Goal: Task Accomplishment & Management: Manage account settings

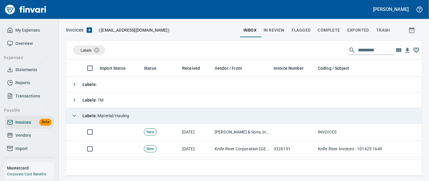
scroll to position [37, 0]
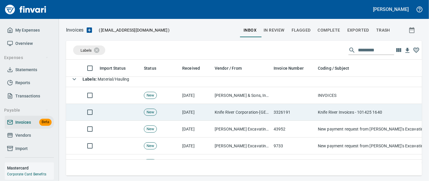
click at [170, 118] on td "New" at bounding box center [161, 112] width 38 height 17
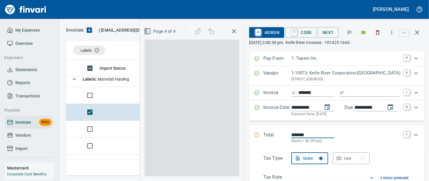
scroll to position [104, 345]
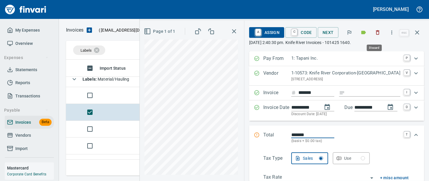
click at [378, 32] on icon "button" at bounding box center [378, 33] width 6 height 6
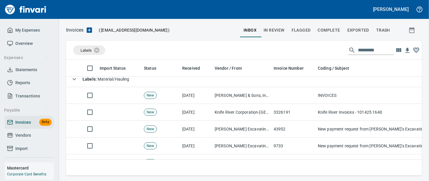
scroll to position [104, 345]
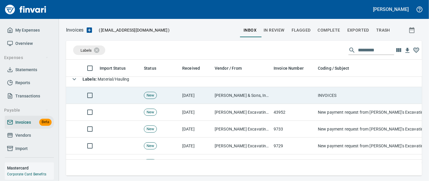
click at [204, 102] on td "[DATE]" at bounding box center [196, 95] width 32 height 17
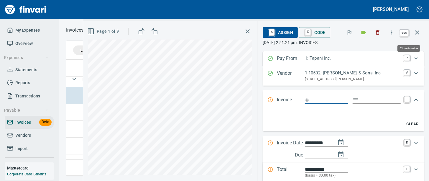
click at [418, 34] on icon "button" at bounding box center [417, 32] width 7 height 7
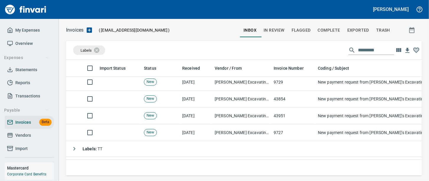
scroll to position [111, 0]
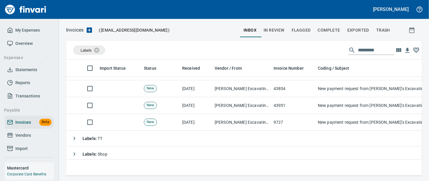
click at [185, 127] on td "[DATE]" at bounding box center [196, 122] width 32 height 17
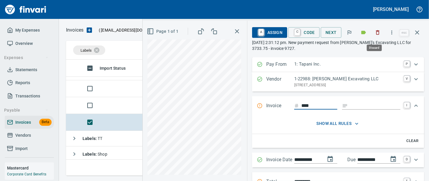
click at [376, 34] on icon "button" at bounding box center [378, 33] width 6 height 6
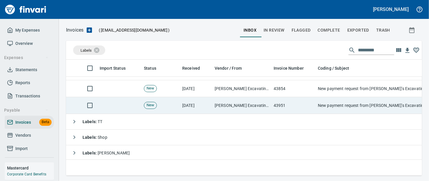
click at [241, 108] on td "[PERSON_NAME] Excavating LLC (1-22988)" at bounding box center [241, 105] width 59 height 17
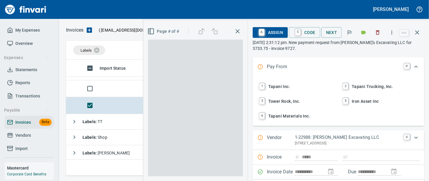
click at [375, 32] on icon "button" at bounding box center [378, 33] width 6 height 6
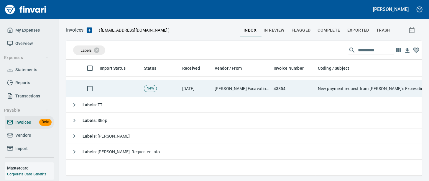
click at [259, 94] on td "[PERSON_NAME] Excavating LLC (1-22988)" at bounding box center [241, 88] width 59 height 17
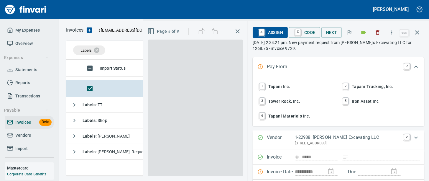
scroll to position [104, 345]
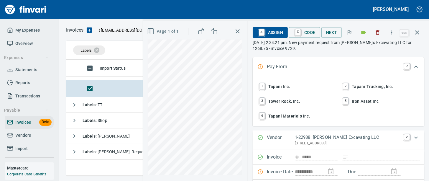
click at [375, 32] on icon "button" at bounding box center [378, 33] width 6 height 6
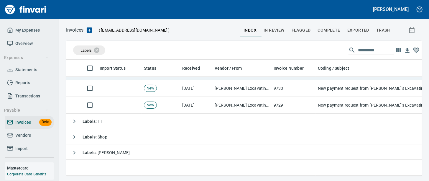
scroll to position [27, 0]
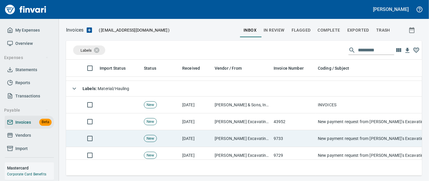
click at [254, 139] on td "[PERSON_NAME] Excavating LLC (1-22988)" at bounding box center [241, 138] width 59 height 17
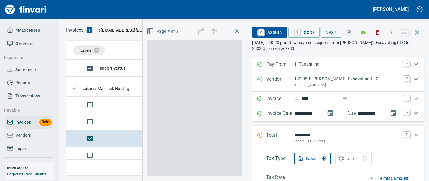
click at [377, 32] on icon "button" at bounding box center [379, 32] width 4 height 4
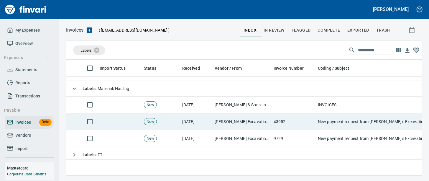
click at [234, 123] on td "[PERSON_NAME] Excavating LLC (1-22988)" at bounding box center [241, 121] width 59 height 17
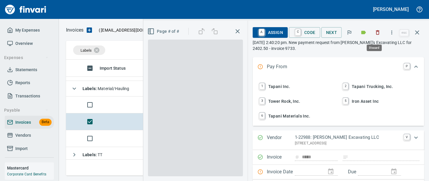
click at [379, 30] on button "button" at bounding box center [378, 32] width 13 height 13
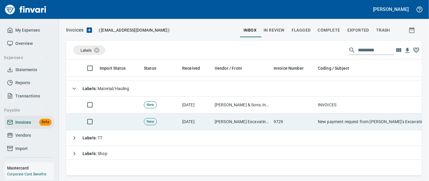
click at [246, 130] on td "[PERSON_NAME] Excavating LLC (1-22988)" at bounding box center [241, 121] width 59 height 17
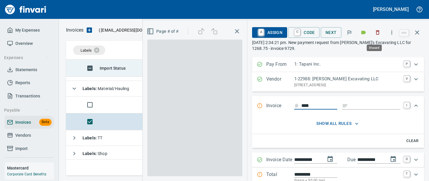
click at [378, 34] on icon "button" at bounding box center [378, 33] width 6 height 6
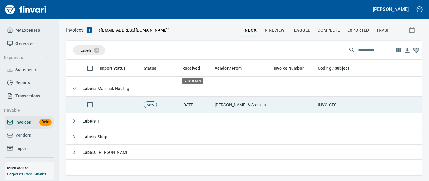
scroll to position [104, 345]
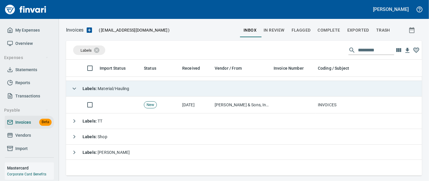
click at [157, 91] on td "Labels : Material/Hauling" at bounding box center [250, 89] width 368 height 16
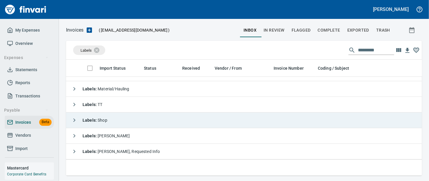
scroll to position [0, 0]
